Goal: Information Seeking & Learning: Learn about a topic

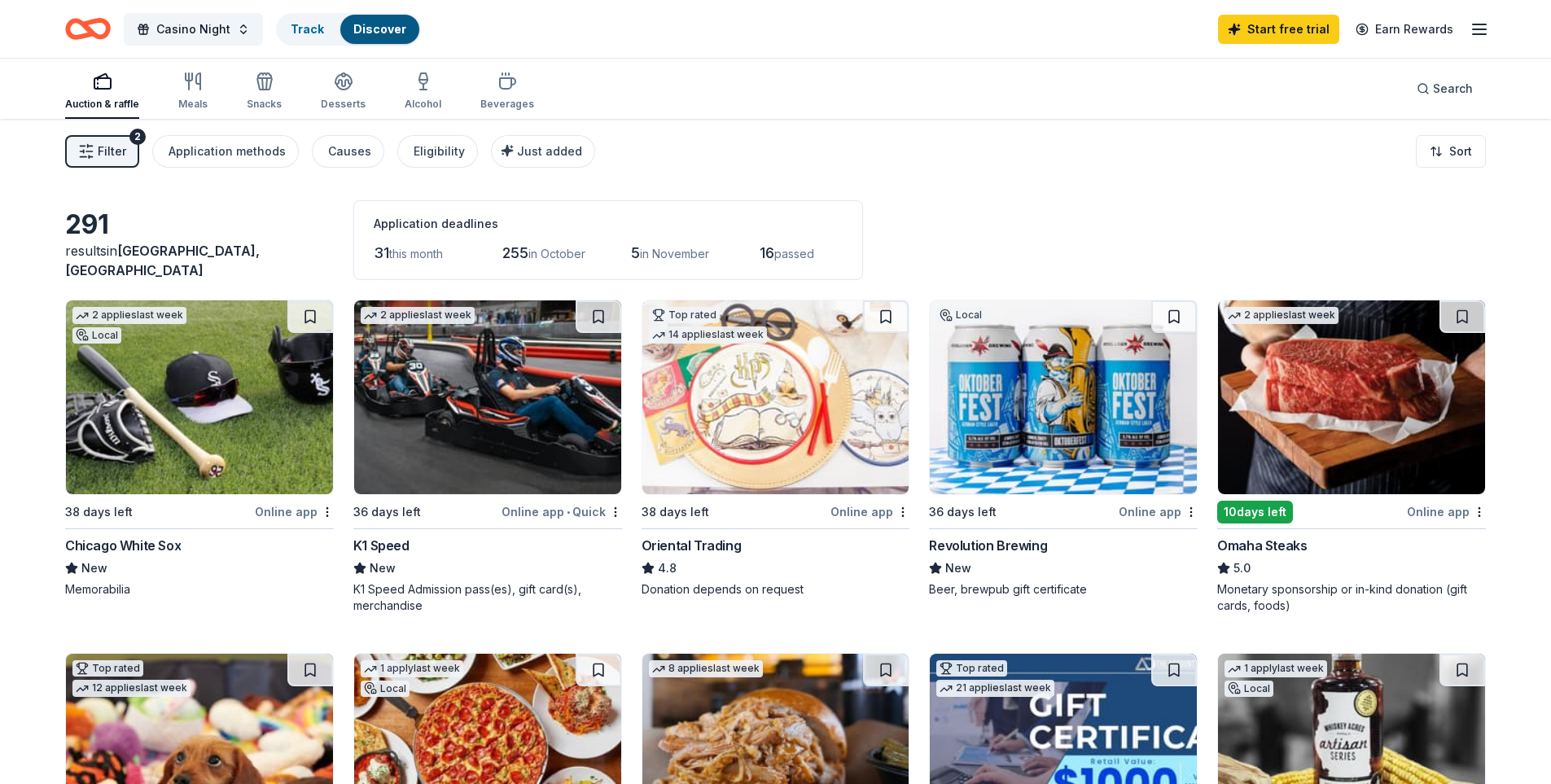
click at [1080, 498] on div "Local 36 days left Online app Revolution Brewing New Beer, brewpub gift certifi…" at bounding box center [1064, 449] width 269 height 298
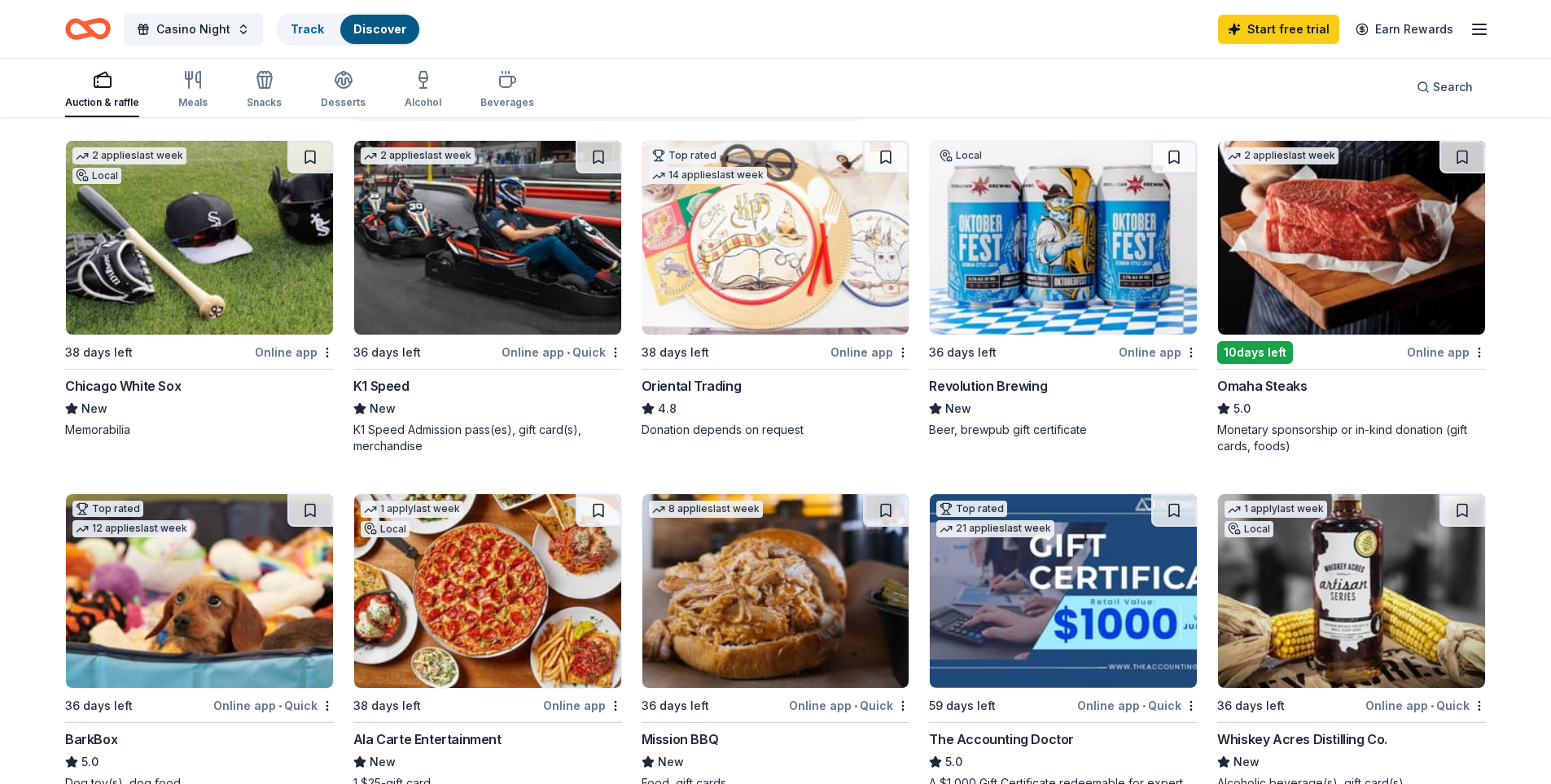
scroll to position [407, 0]
